Goal: Information Seeking & Learning: Learn about a topic

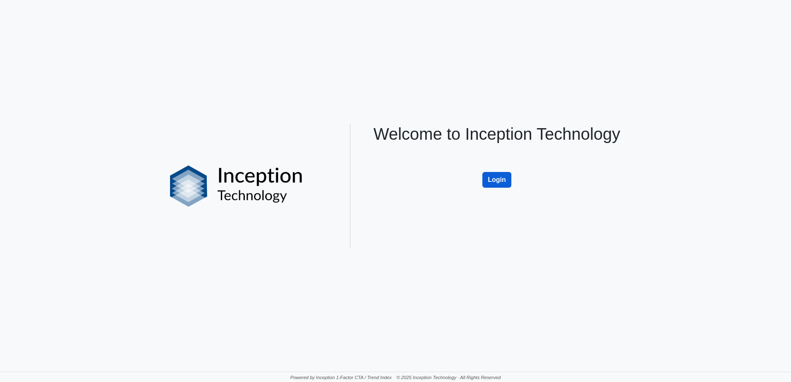
click at [494, 182] on button "Login" at bounding box center [496, 180] width 29 height 16
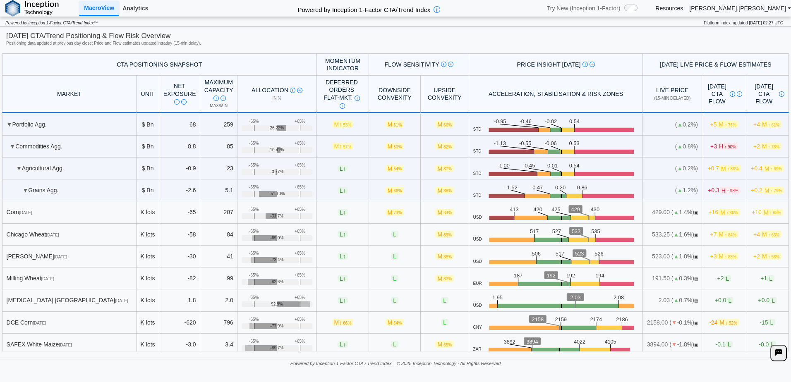
click at [132, 7] on link "Analytics" at bounding box center [135, 8] width 32 height 14
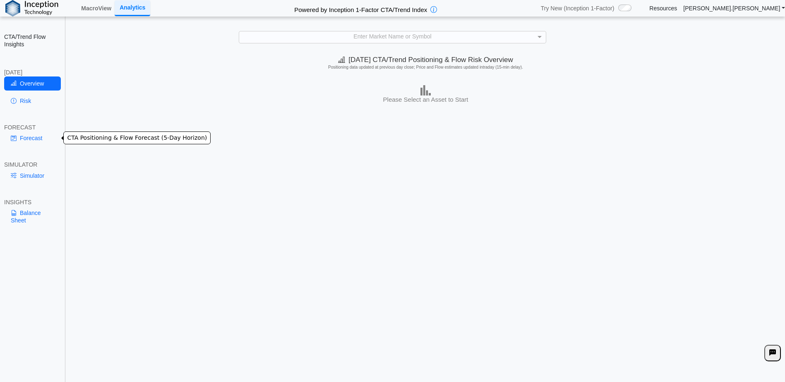
click at [34, 136] on link "Forecast" at bounding box center [32, 138] width 57 height 14
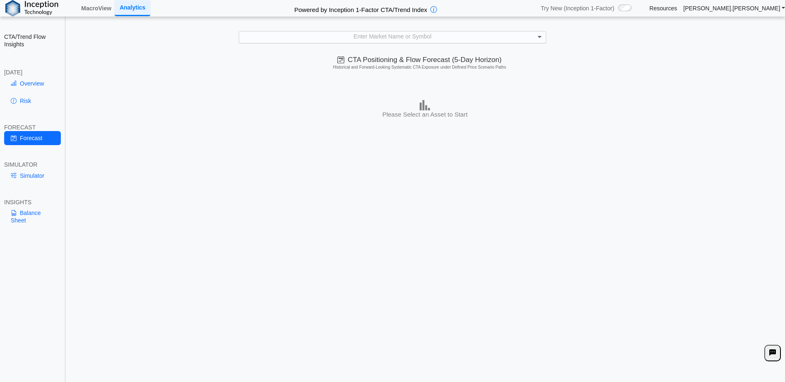
click at [541, 34] on span at bounding box center [540, 37] width 10 height 12
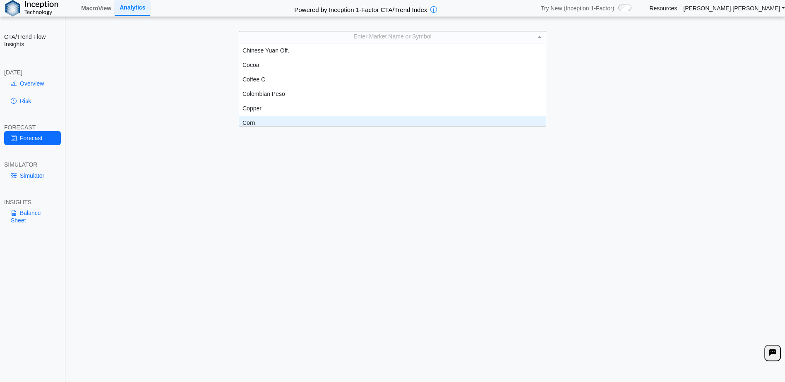
scroll to position [294, 0]
click at [263, 116] on div "Corn" at bounding box center [392, 119] width 307 height 14
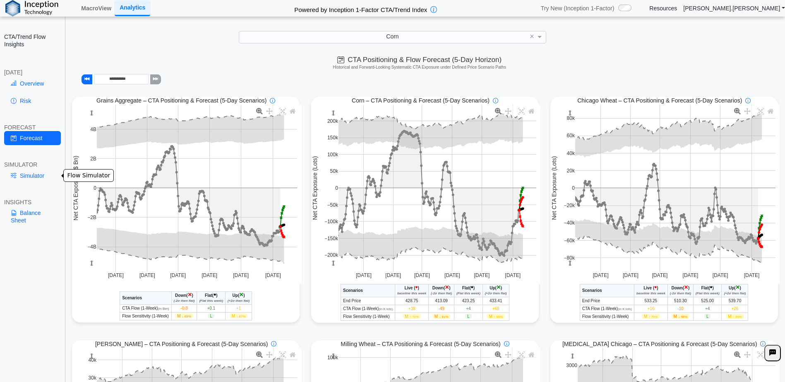
click at [31, 175] on link "Simulator" at bounding box center [32, 176] width 57 height 14
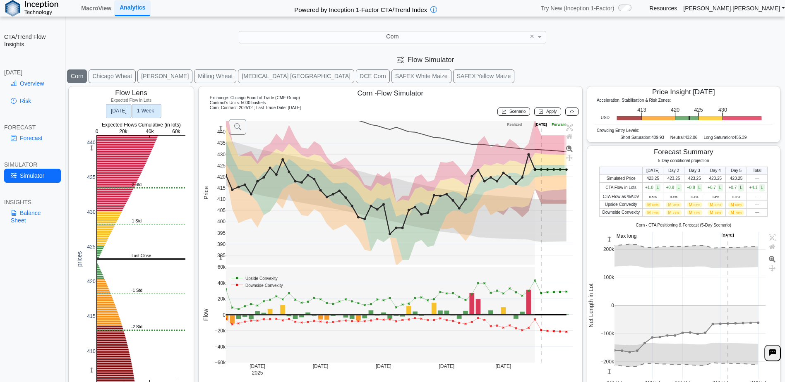
click at [154, 108] on text "1‑Week" at bounding box center [145, 111] width 17 height 6
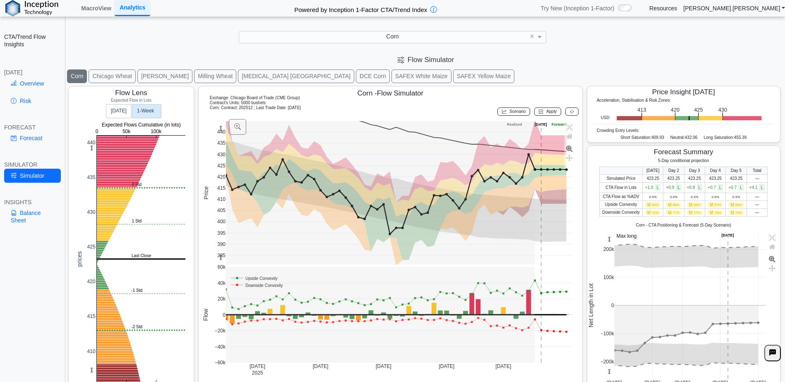
click at [104, 110] on div "0 50k 100k 410 415 420 425 430 435 440 0 50k 100k prices Last Close [GEOGRAPHIC…" at bounding box center [131, 246] width 110 height 287
click at [115, 110] on text "[DATE]" at bounding box center [119, 111] width 16 height 6
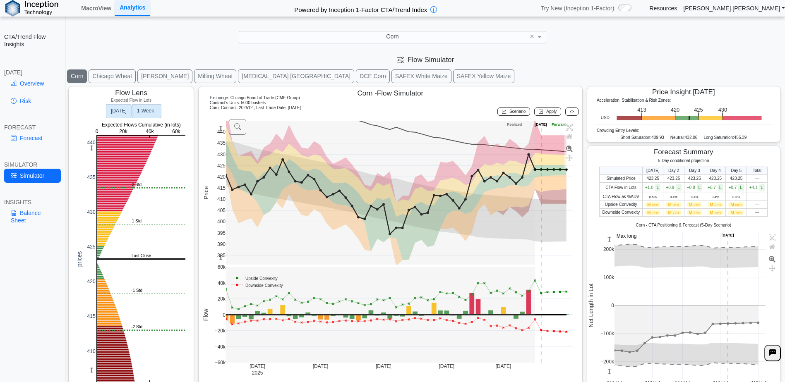
click at [156, 110] on rect at bounding box center [146, 111] width 29 height 14
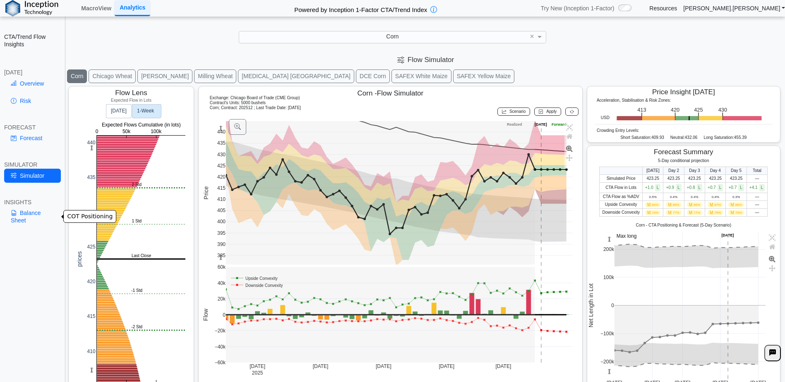
click at [36, 208] on link "Balance Sheet" at bounding box center [32, 217] width 57 height 22
